Goal: Task Accomplishment & Management: Use online tool/utility

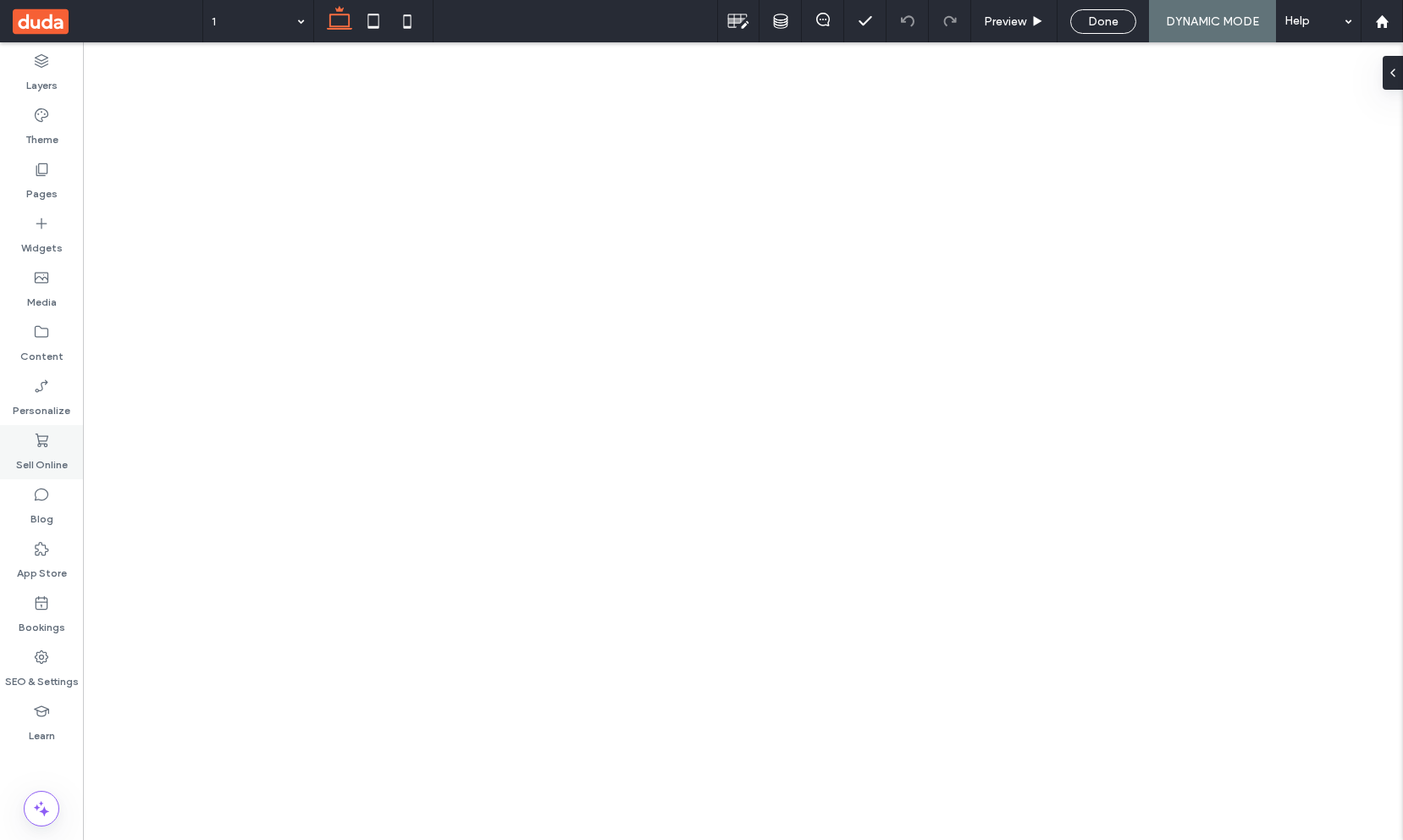
click at [24, 447] on div "Sell Online" at bounding box center [42, 452] width 83 height 55
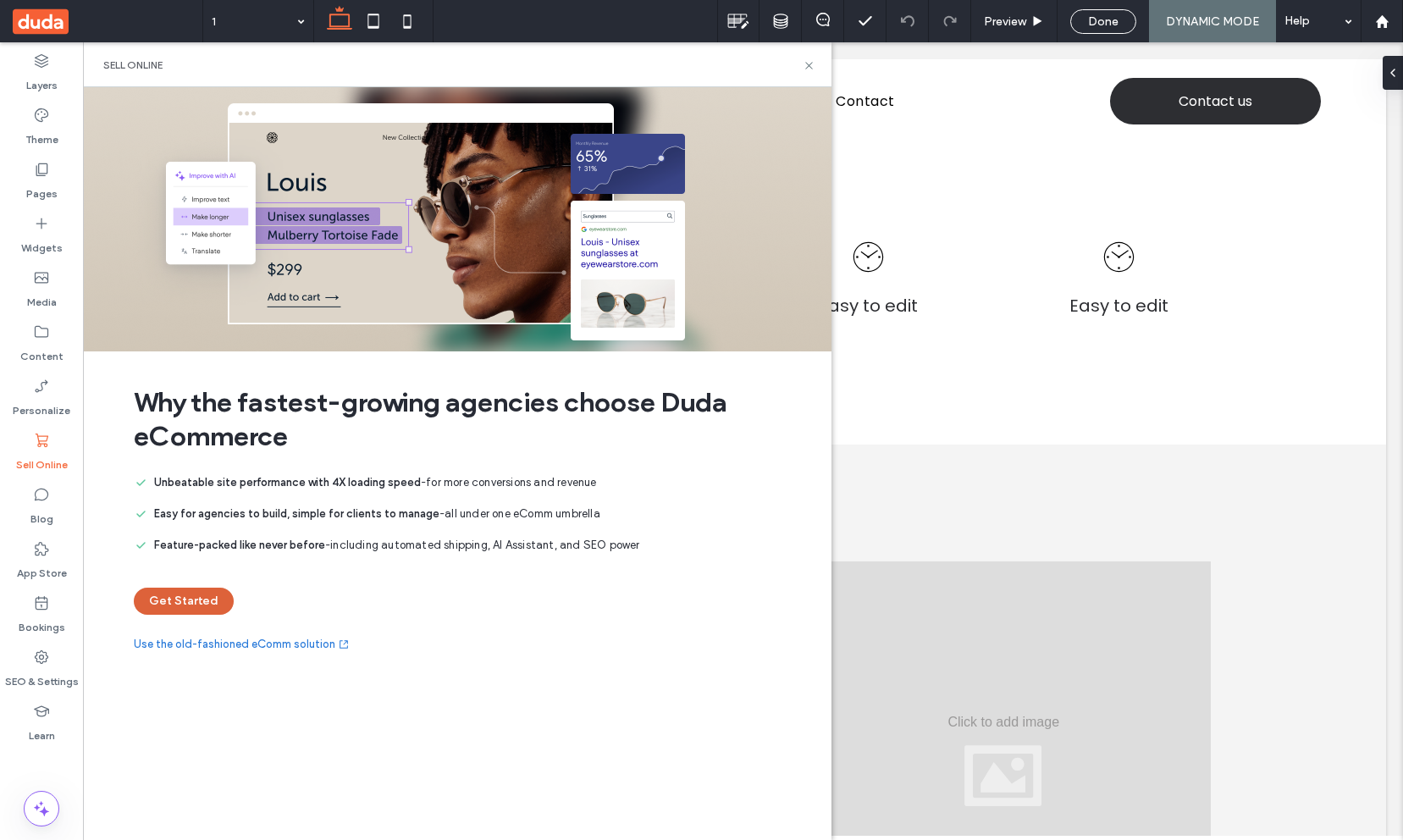
click at [189, 599] on button "Get Started" at bounding box center [183, 600] width 100 height 27
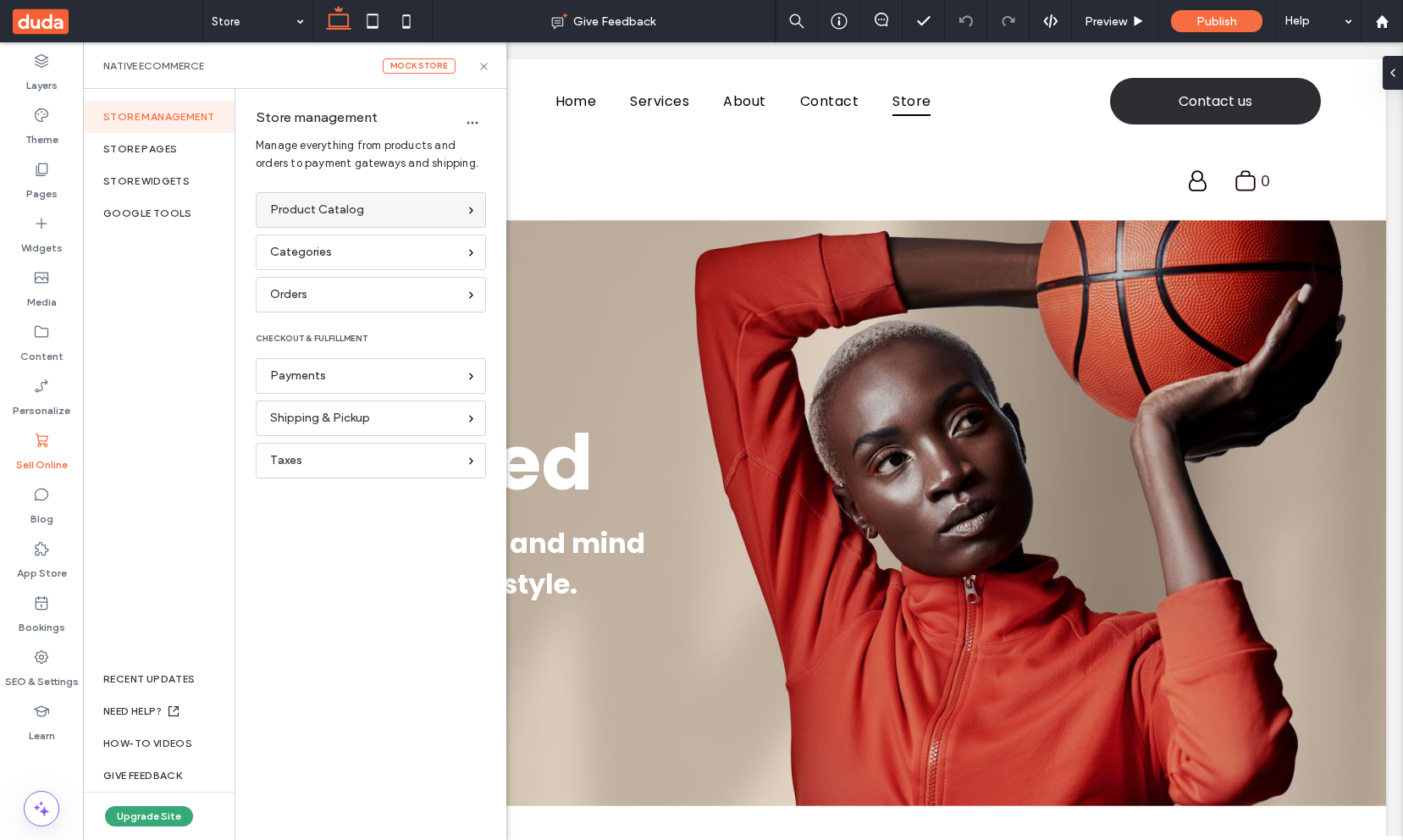
click at [309, 217] on span "Product Catalog" at bounding box center [317, 210] width 94 height 19
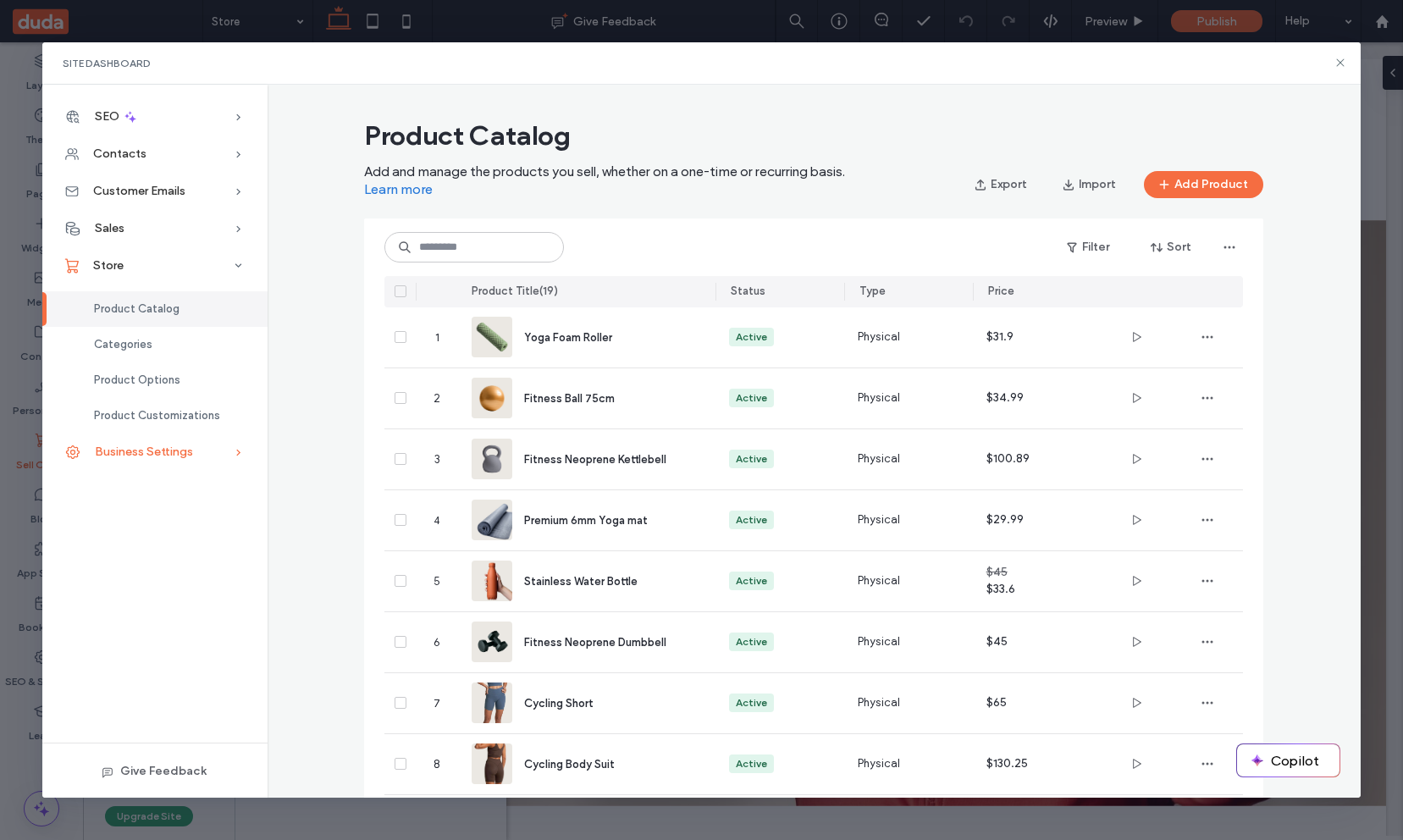
click at [137, 456] on span "Business Settings" at bounding box center [143, 451] width 98 height 15
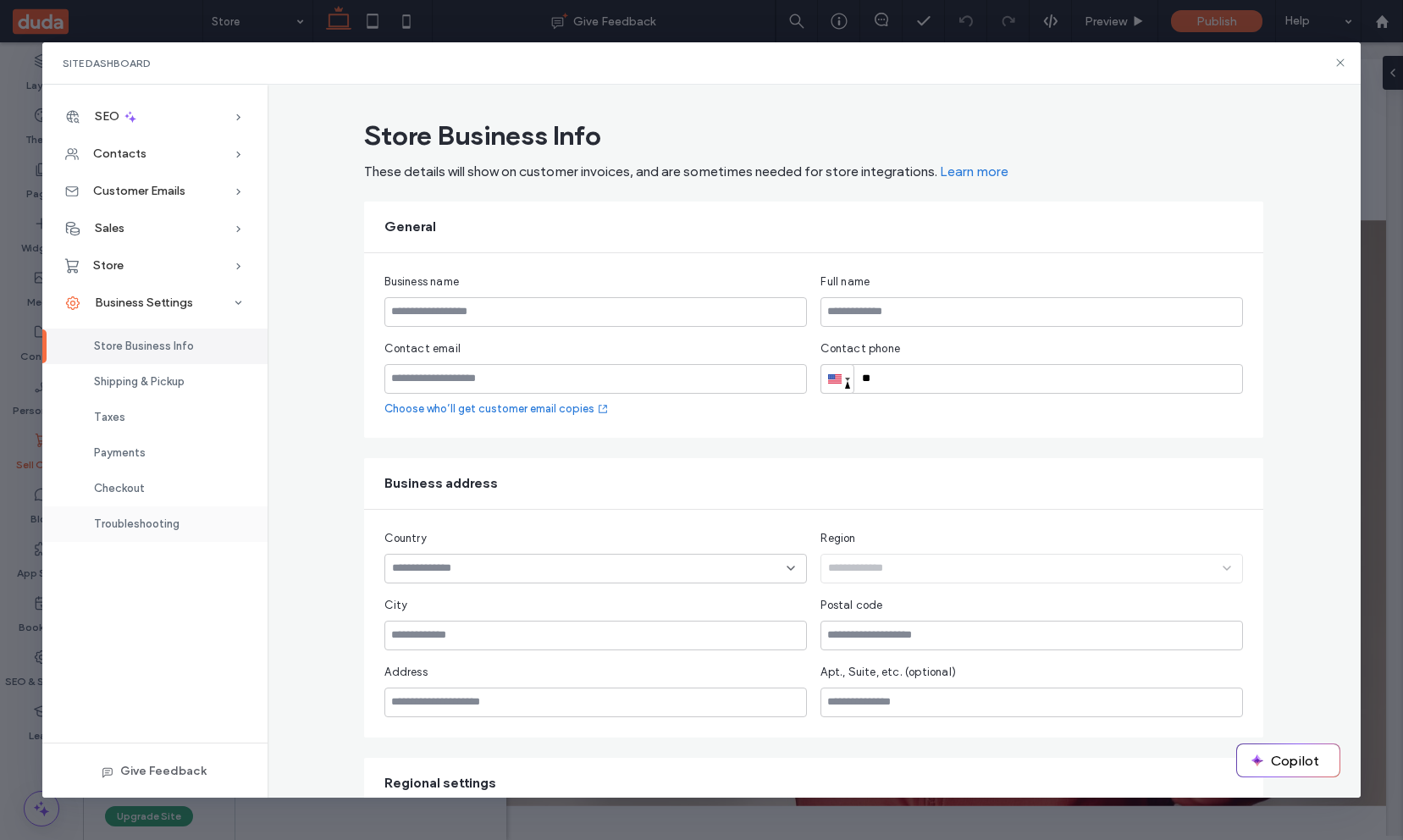
click at [148, 521] on span "Troubleshooting" at bounding box center [136, 523] width 86 height 13
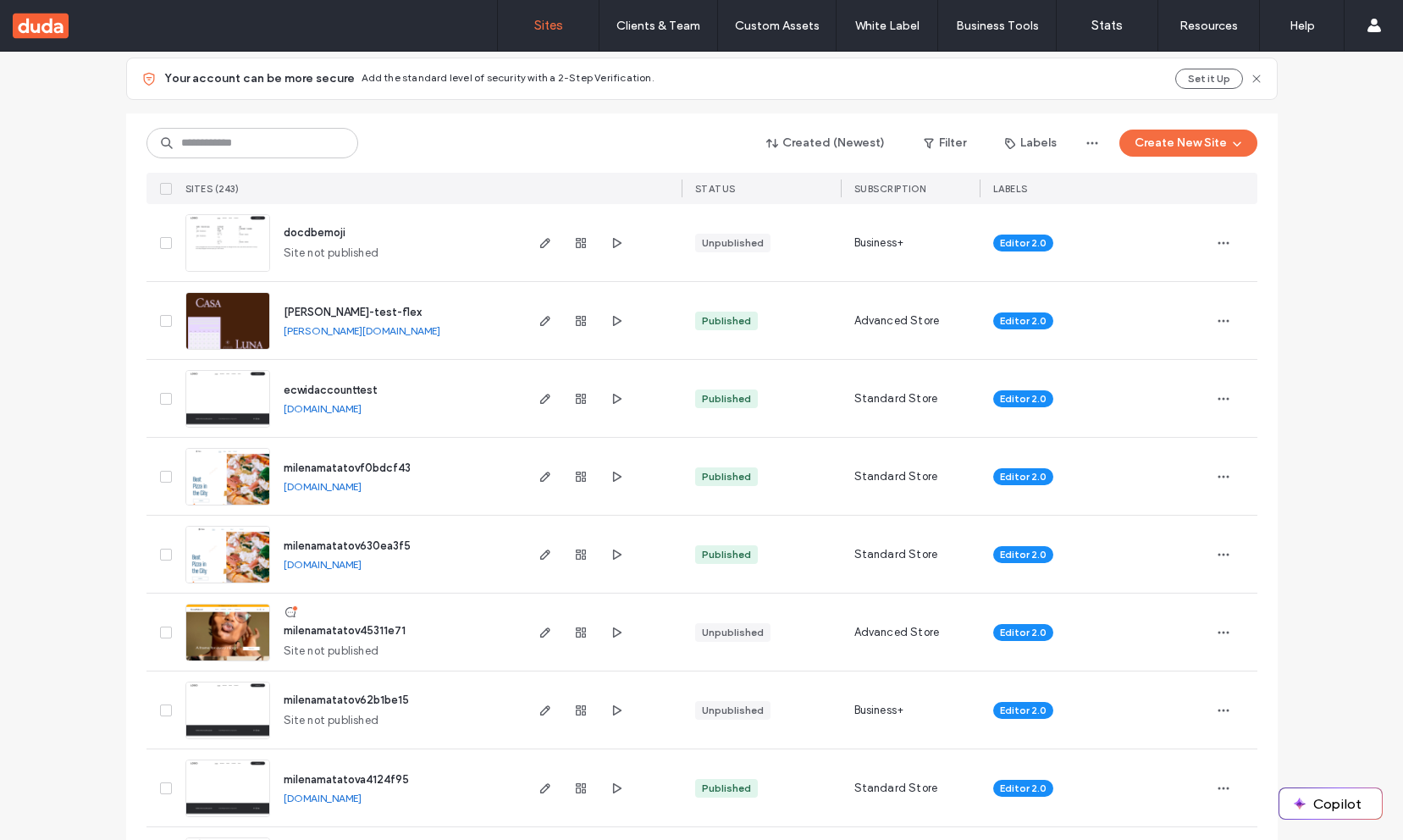
scroll to position [172, 0]
click at [351, 695] on span "milenamatatov62b1be15" at bounding box center [346, 699] width 126 height 13
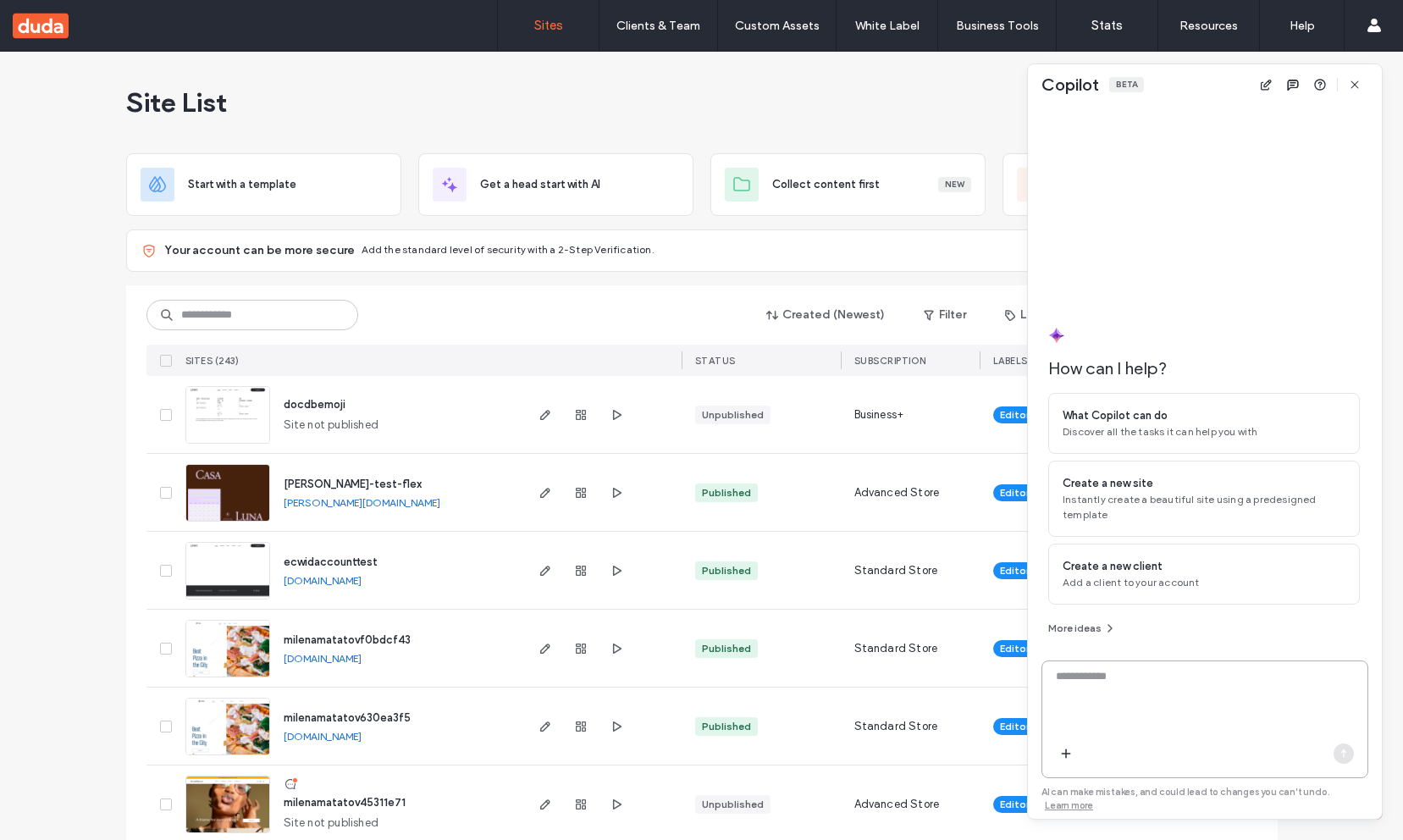
click at [1114, 706] on textarea at bounding box center [1204, 701] width 325 height 66
paste textarea "**********"
type textarea "**********"
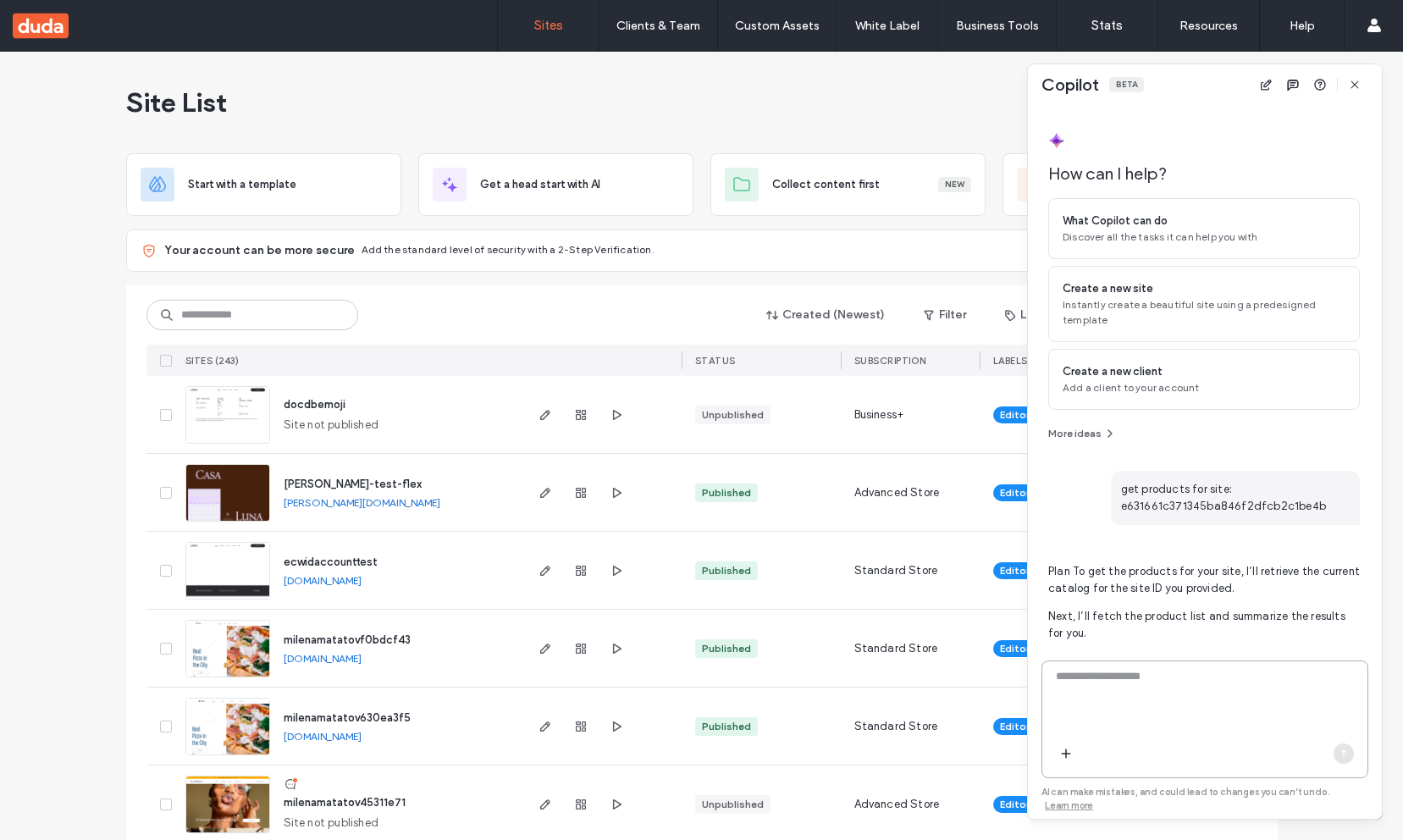
scroll to position [423, 0]
